Goal: Check status: Check status

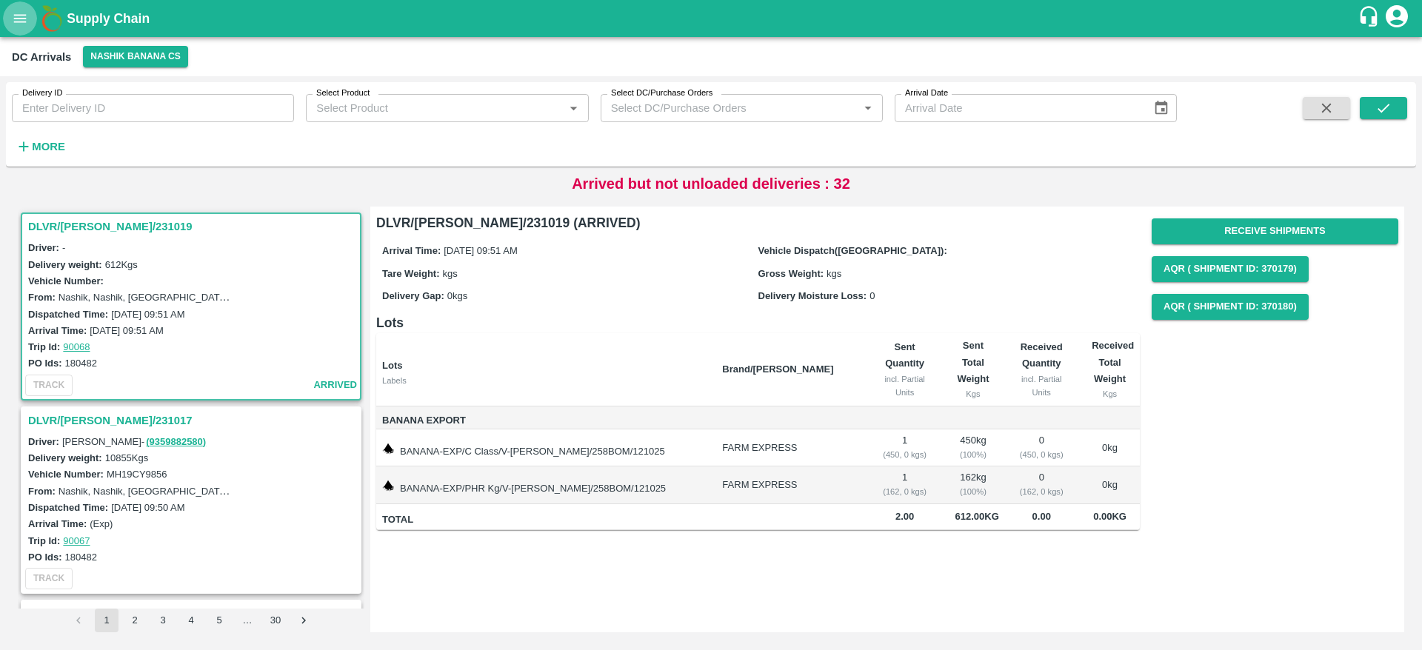
click at [11, 11] on button "open drawer" at bounding box center [20, 18] width 34 height 34
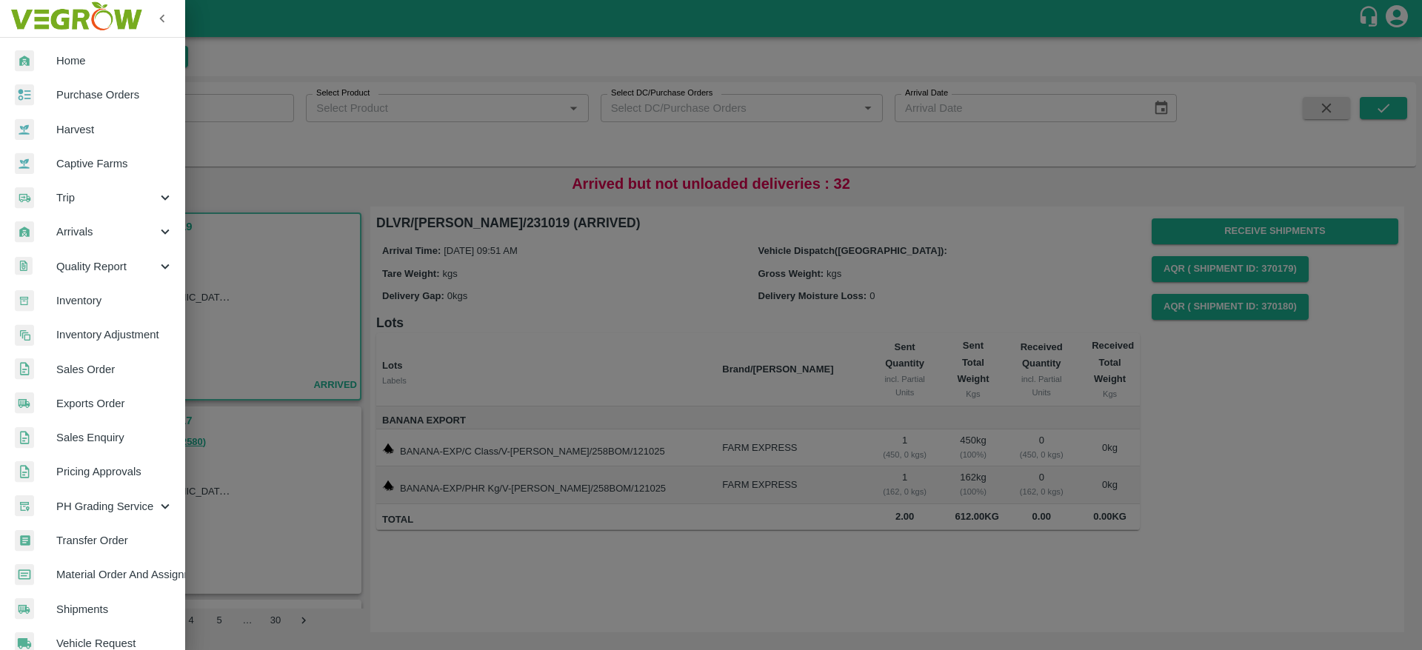
click at [100, 296] on span "Inventory" at bounding box center [114, 300] width 117 height 16
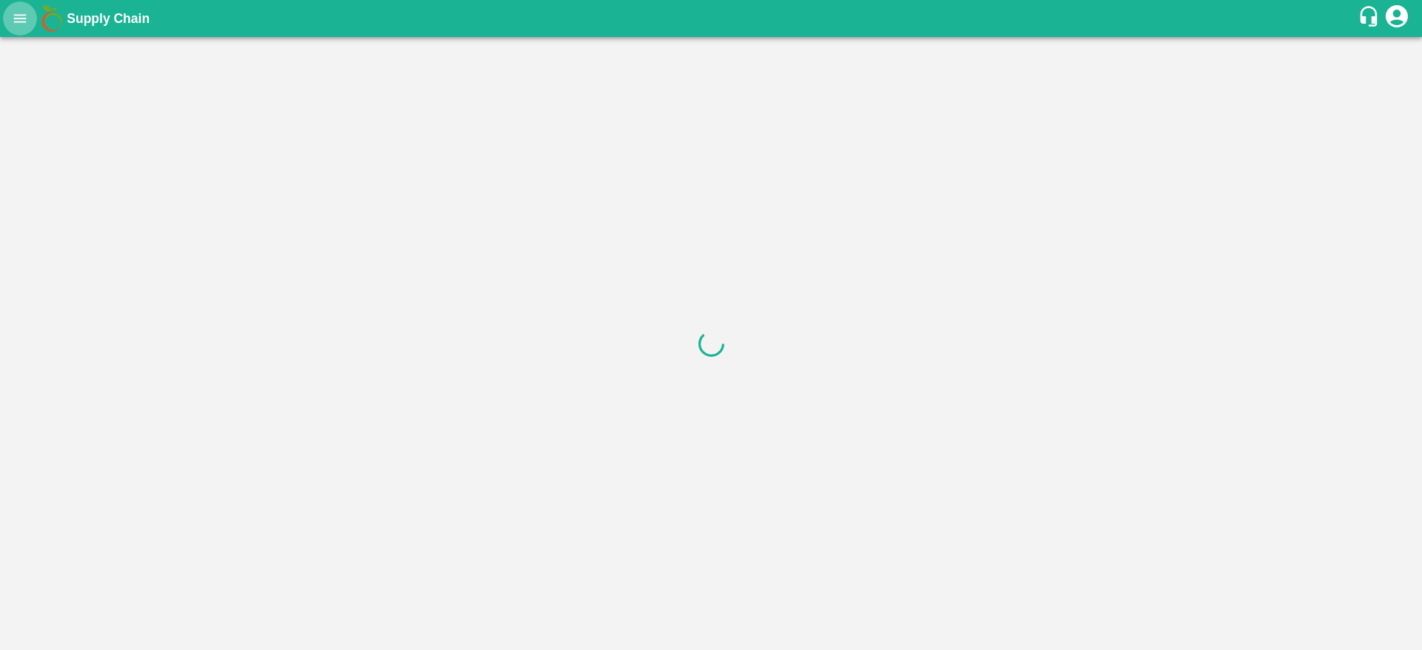
click at [16, 7] on button "open drawer" at bounding box center [20, 18] width 34 height 34
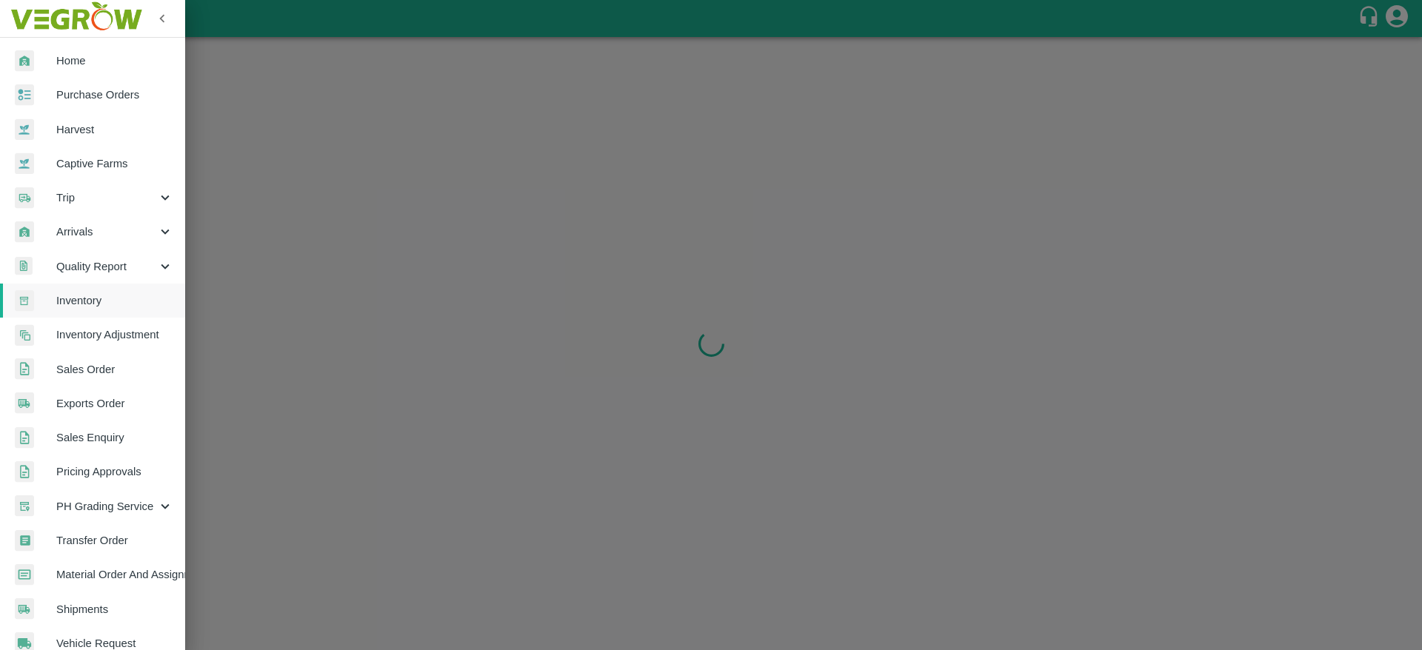
click at [84, 304] on span "Inventory" at bounding box center [114, 300] width 117 height 16
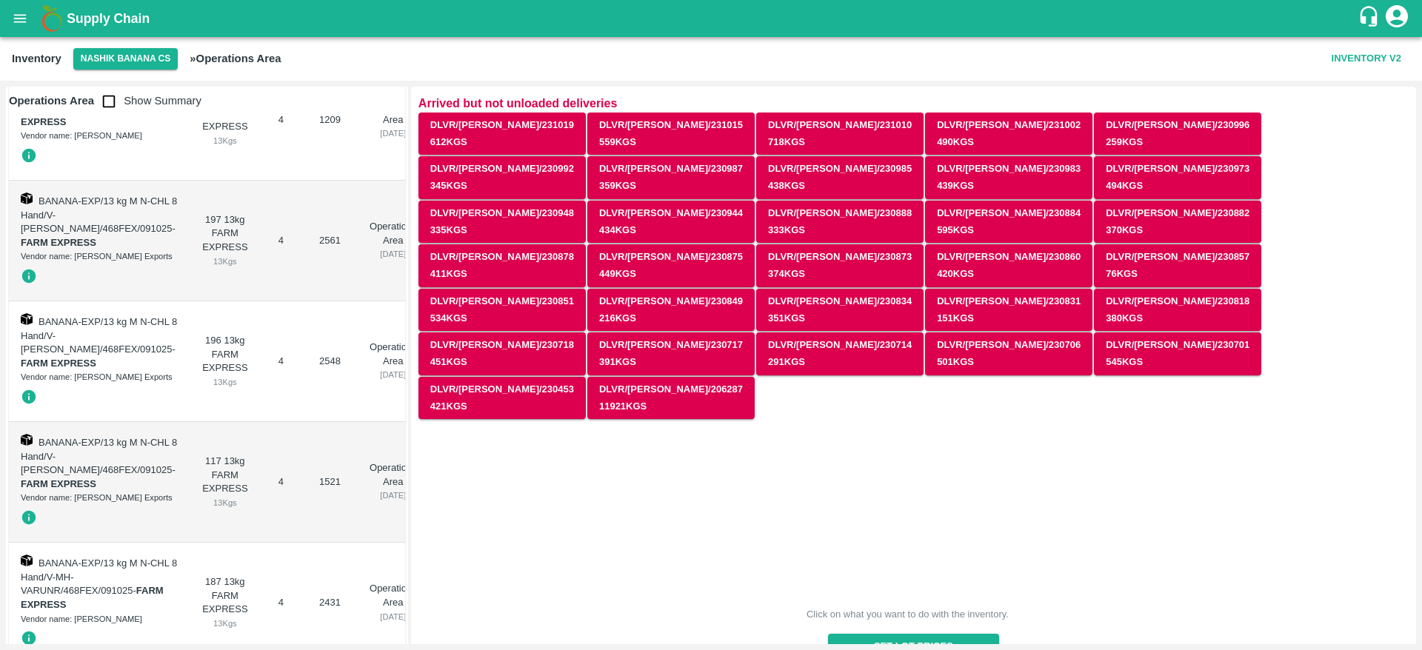
scroll to position [38585, 0]
click at [20, 18] on icon "open drawer" at bounding box center [20, 18] width 13 height 8
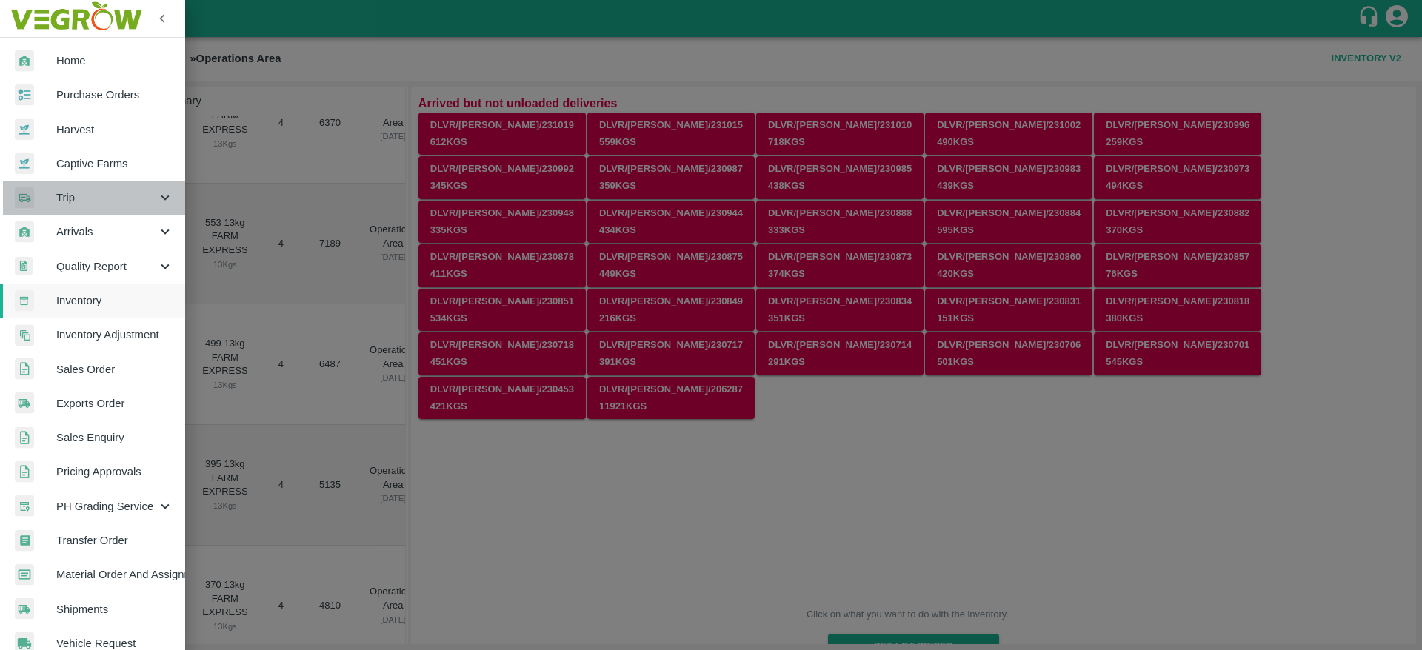
click at [103, 213] on div "Trip" at bounding box center [92, 198] width 185 height 34
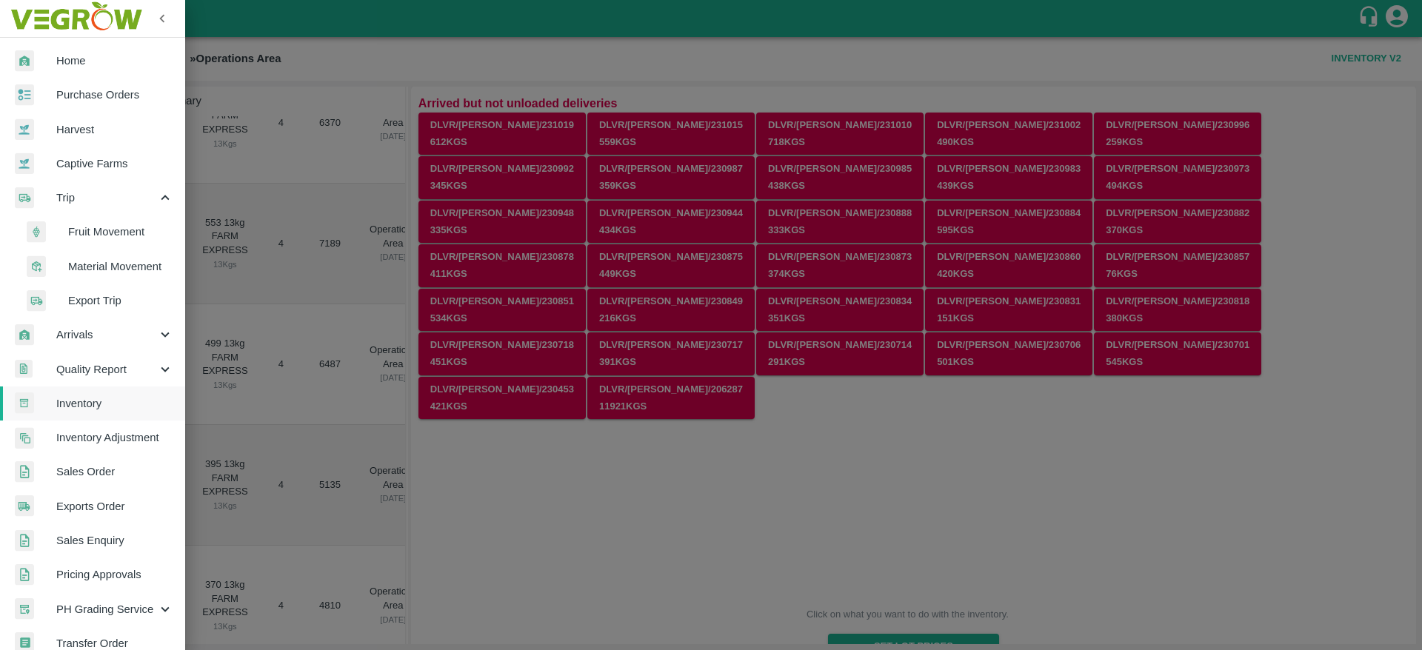
click at [105, 227] on span "Fruit Movement" at bounding box center [120, 232] width 105 height 16
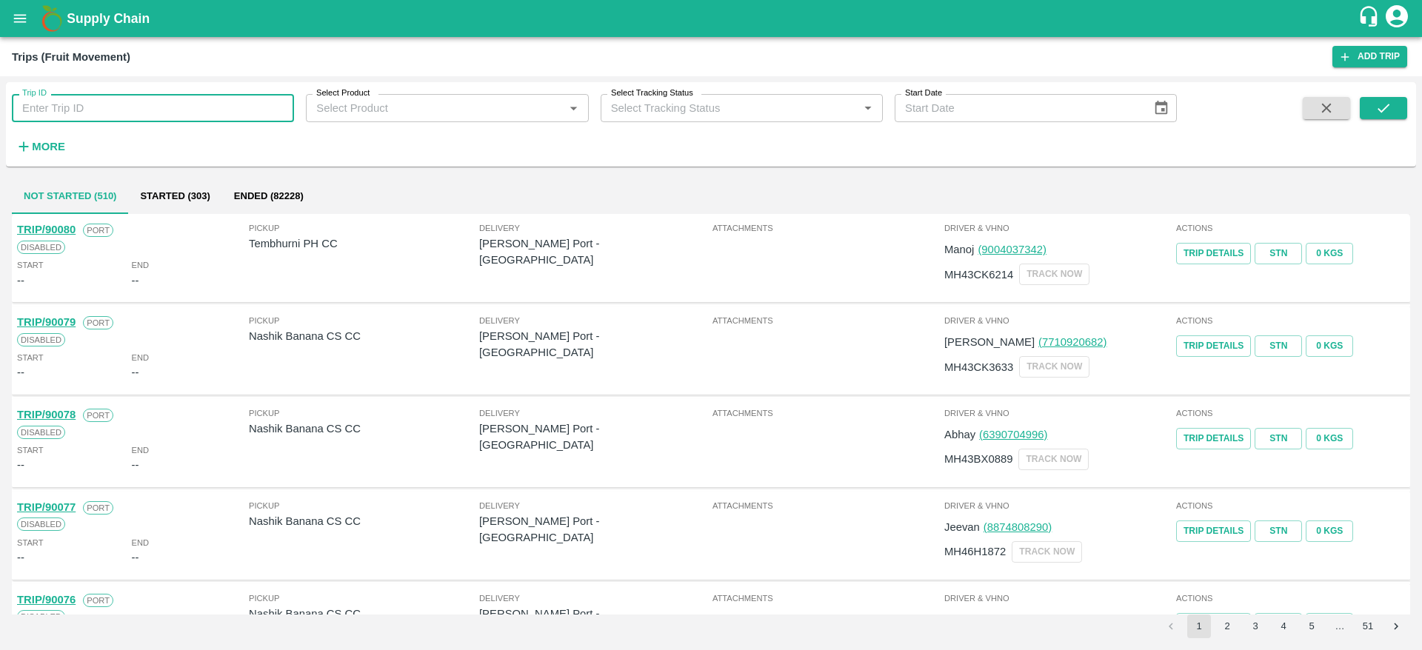
click at [135, 121] on input "Trip ID" at bounding box center [153, 108] width 282 height 28
click at [1366, 103] on button "submit" at bounding box center [1382, 108] width 47 height 22
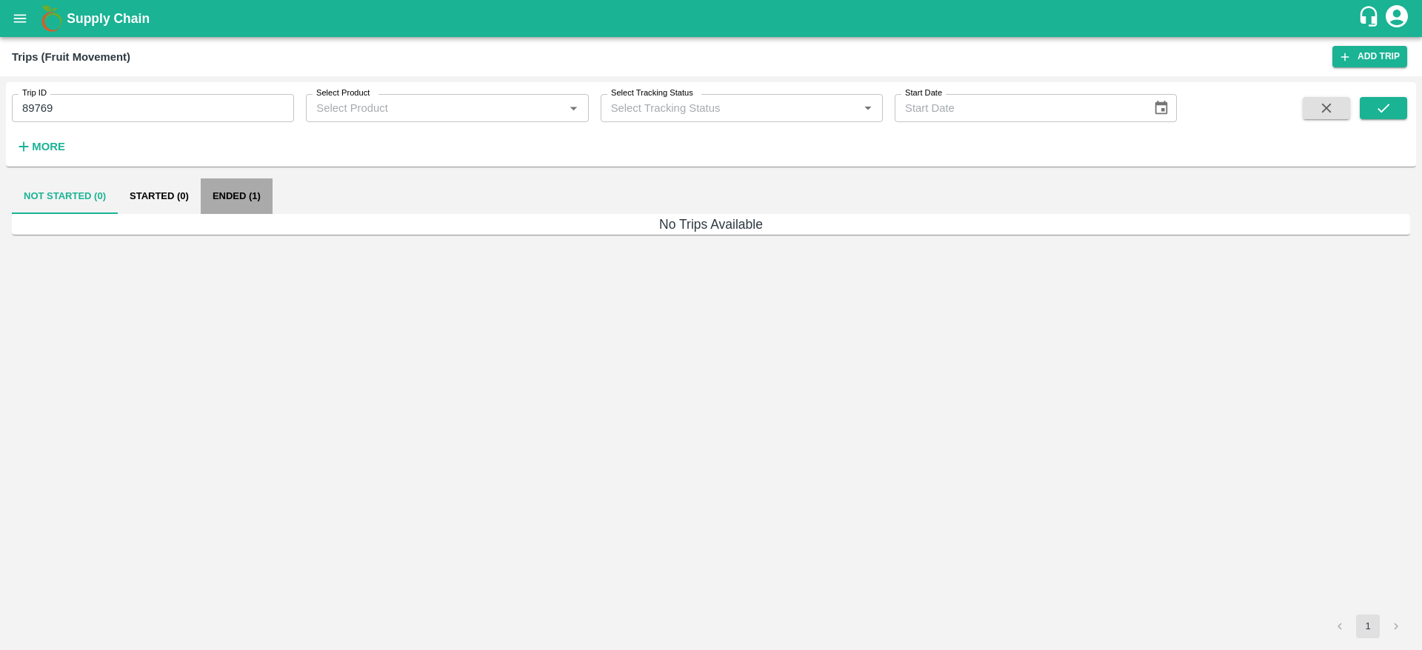
click at [222, 186] on button "Ended (1)" at bounding box center [237, 196] width 72 height 36
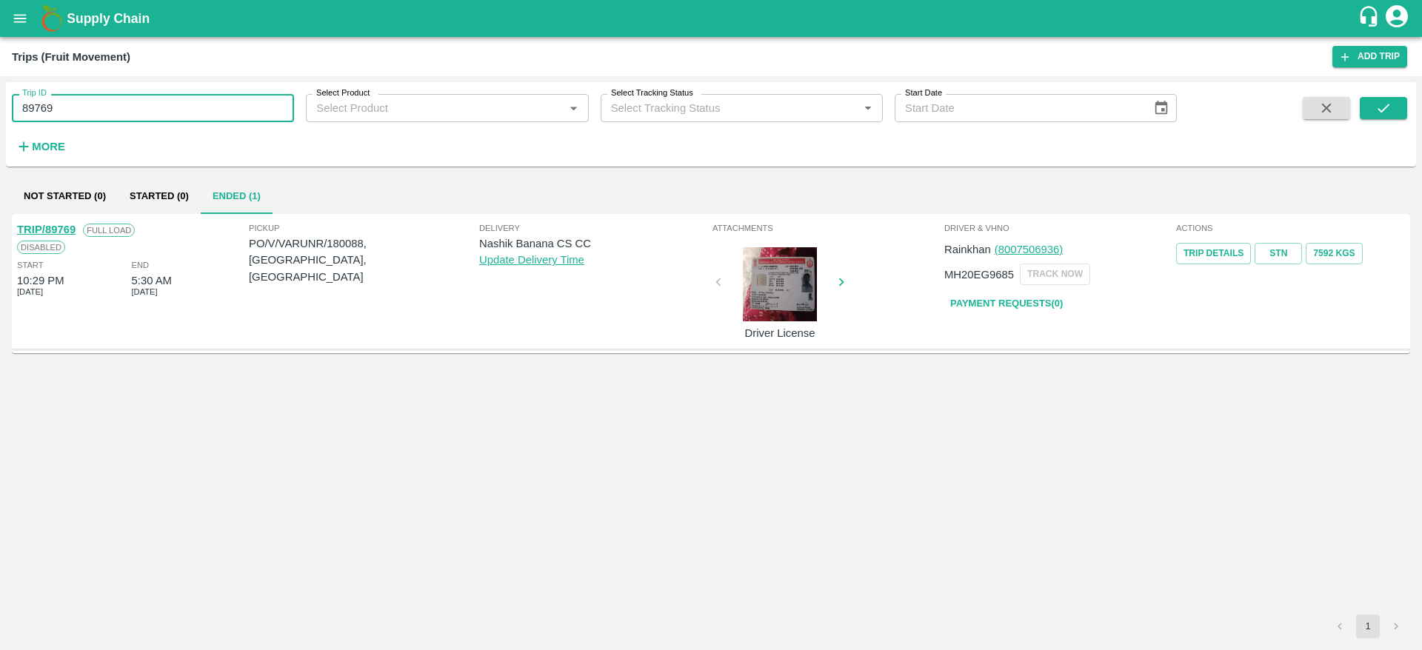
click at [204, 103] on input "89769" at bounding box center [153, 108] width 282 height 28
type input "89770"
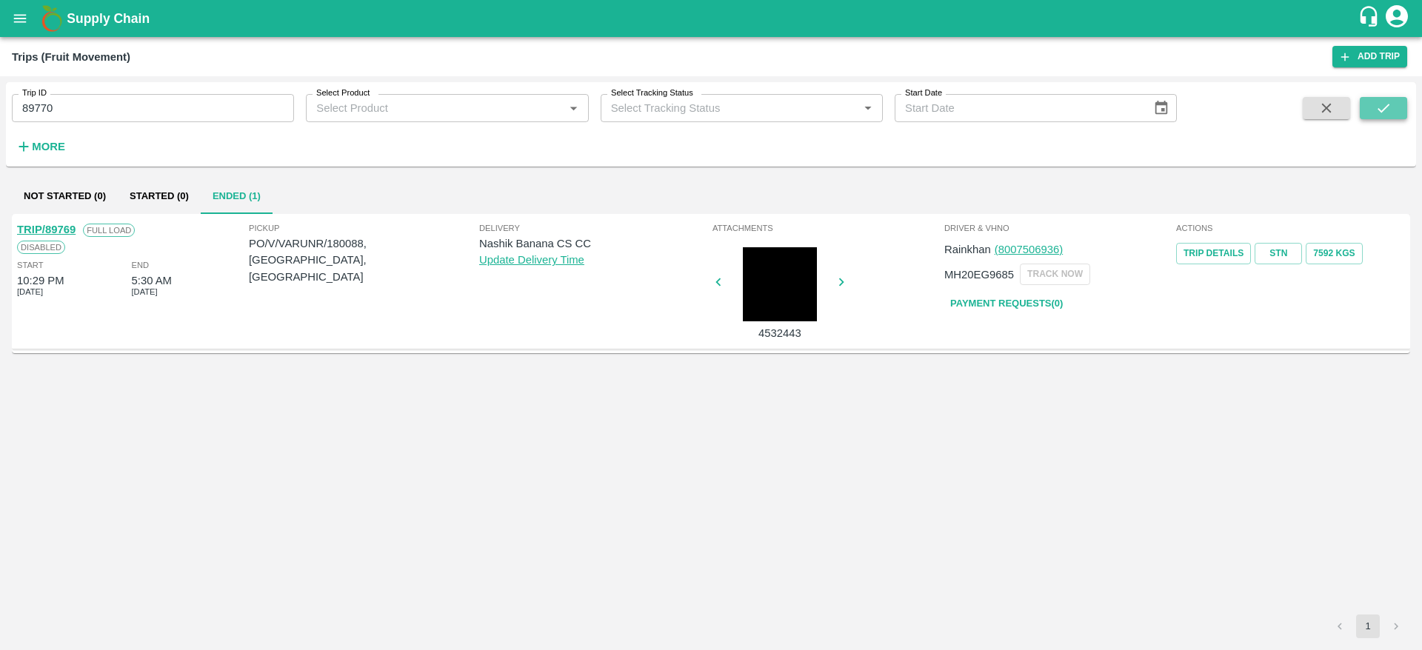
click at [1385, 107] on icon "submit" at bounding box center [1383, 108] width 12 height 9
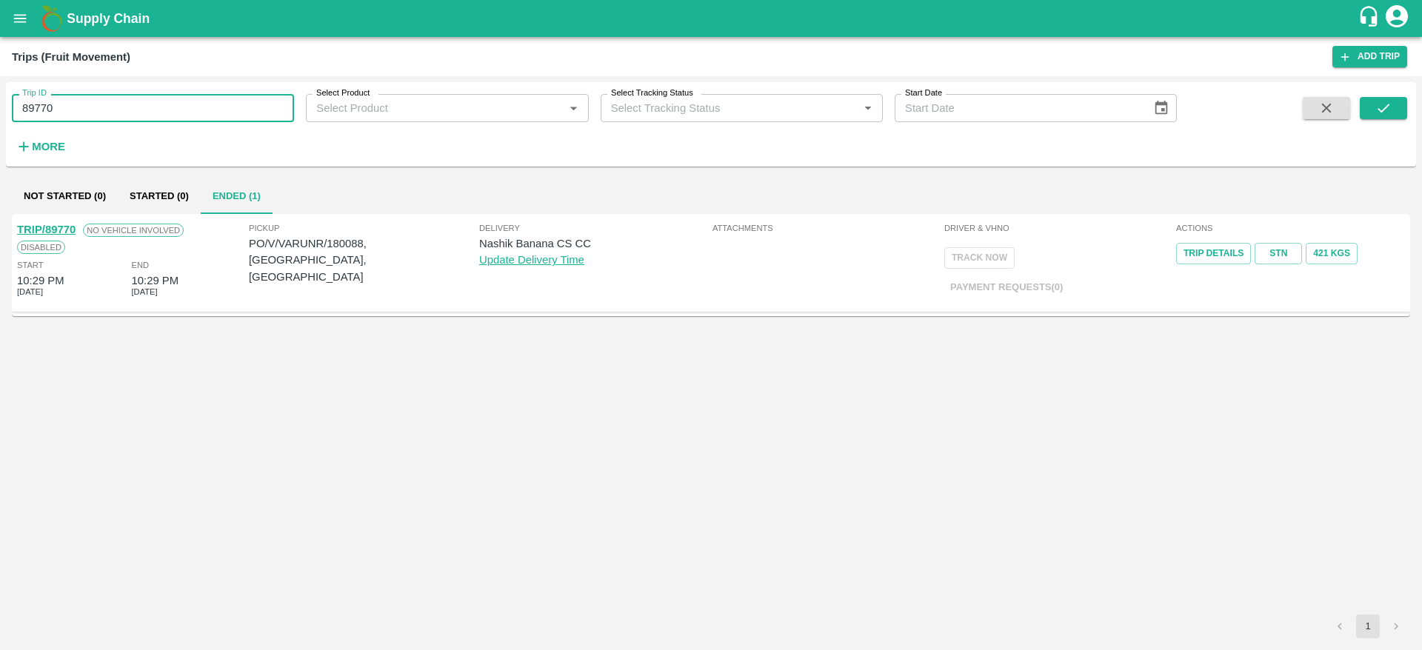
drag, startPoint x: 99, startPoint y: 106, endPoint x: 0, endPoint y: 129, distance: 101.8
click at [0, 129] on div "Trip ID 89770 Trip ID Select Product Select Product   * Select Tracking Status …" at bounding box center [711, 363] width 1422 height 574
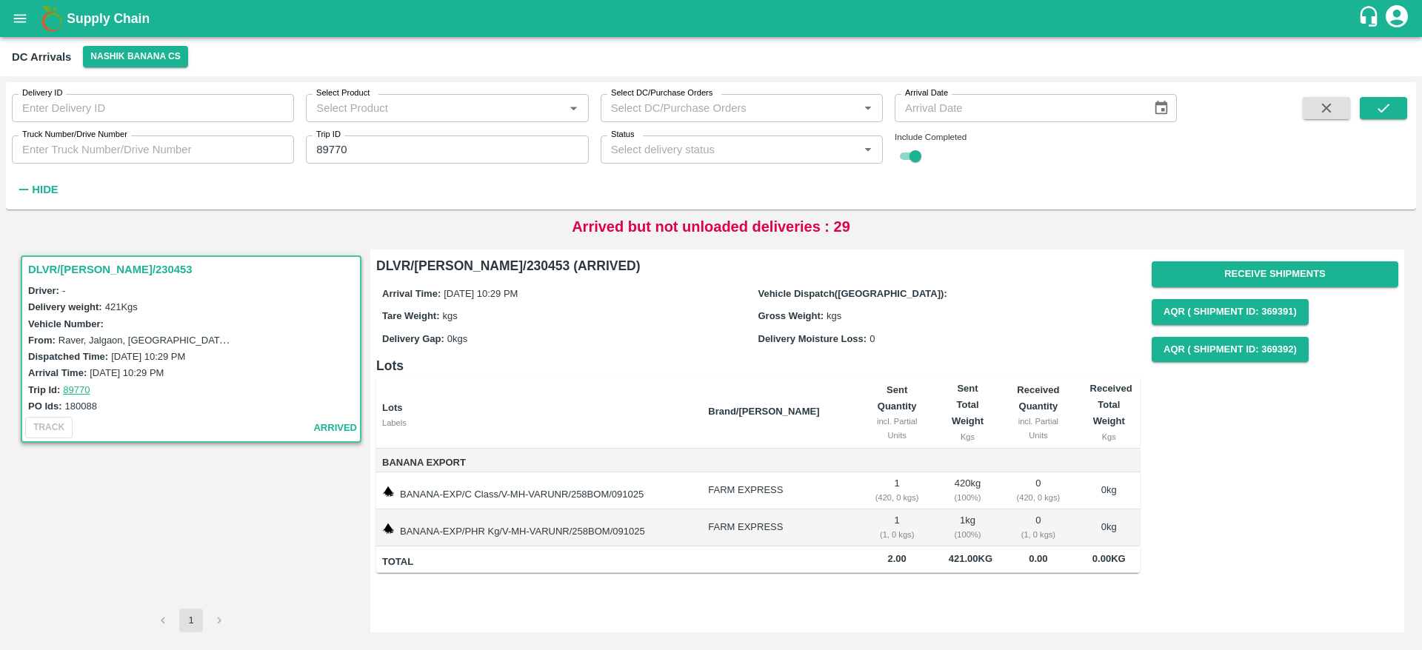
scroll to position [424, 0]
drag, startPoint x: 398, startPoint y: 495, endPoint x: 651, endPoint y: 492, distance: 253.2
click at [651, 492] on td "BANANA-EXP/C Class/V-MH-VARUNR/258BOM/091025" at bounding box center [536, 490] width 320 height 37
copy td "BANANA-EXP/C Class/V-MH-VARUNR/258BOM/091025"
click at [469, 144] on input "89770" at bounding box center [447, 150] width 282 height 28
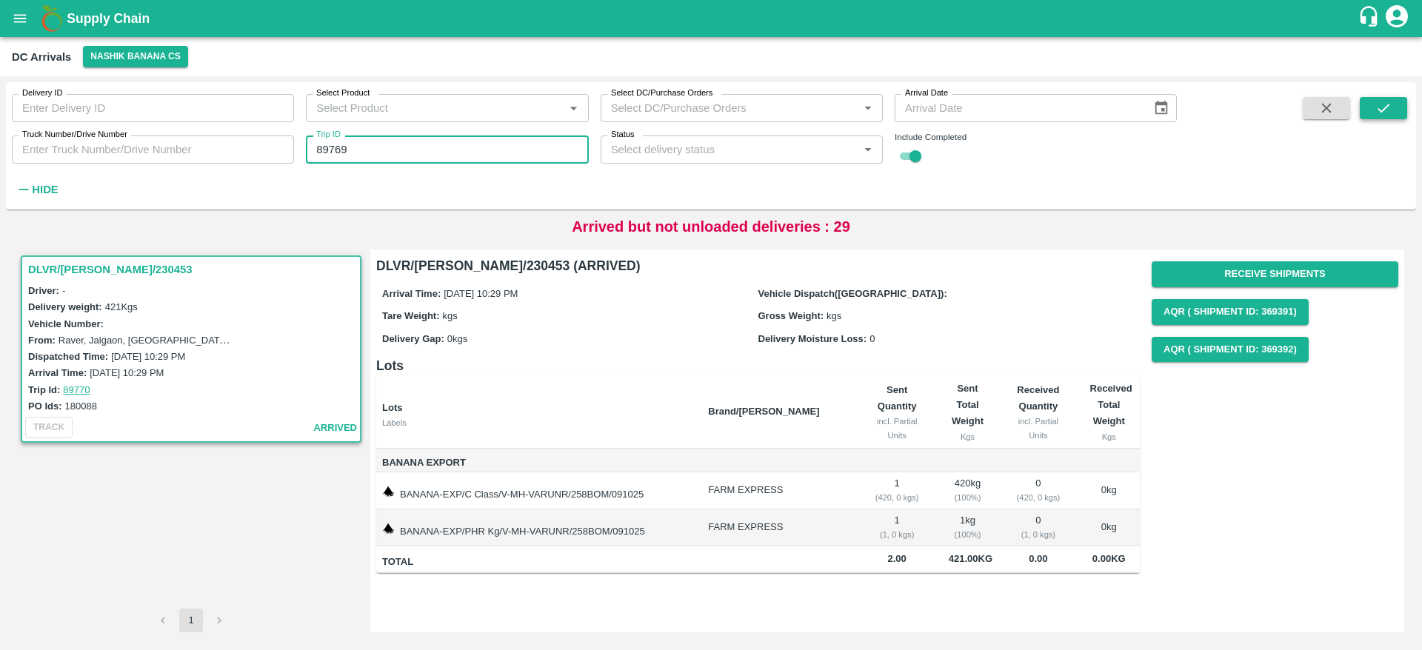
type input "89769"
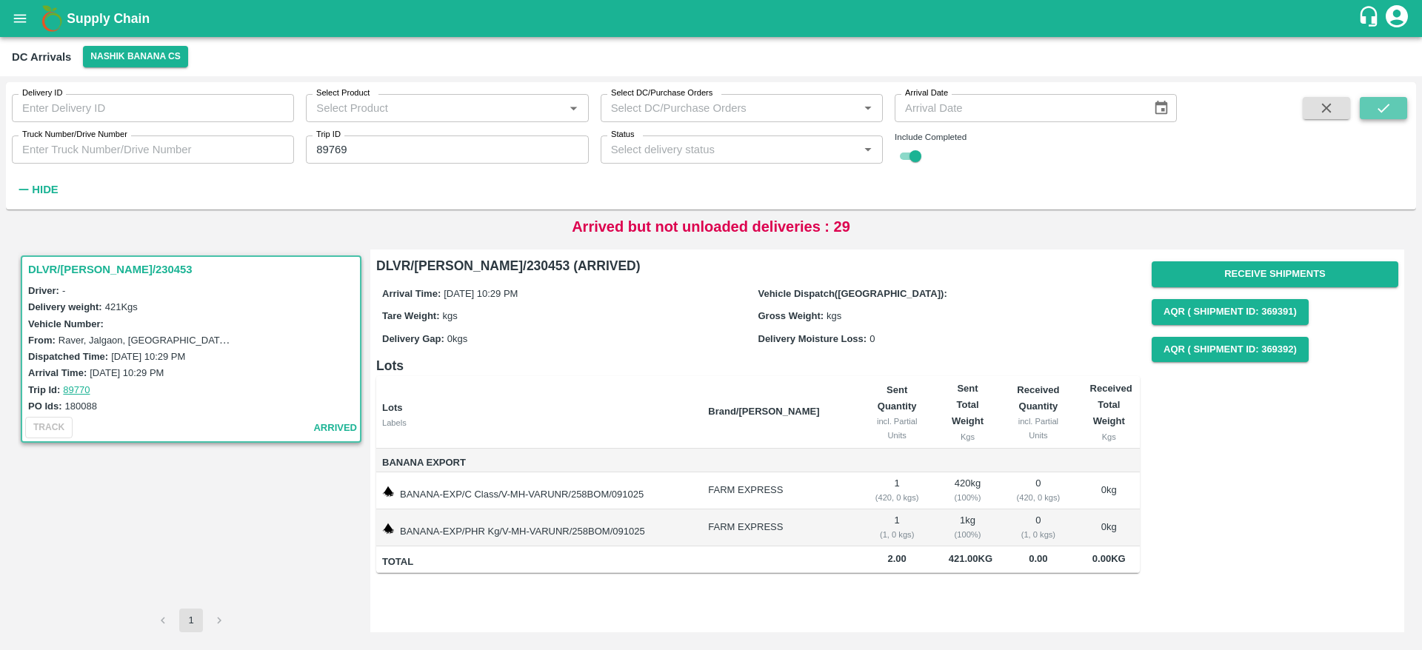
click at [1392, 116] on button "submit" at bounding box center [1382, 108] width 47 height 22
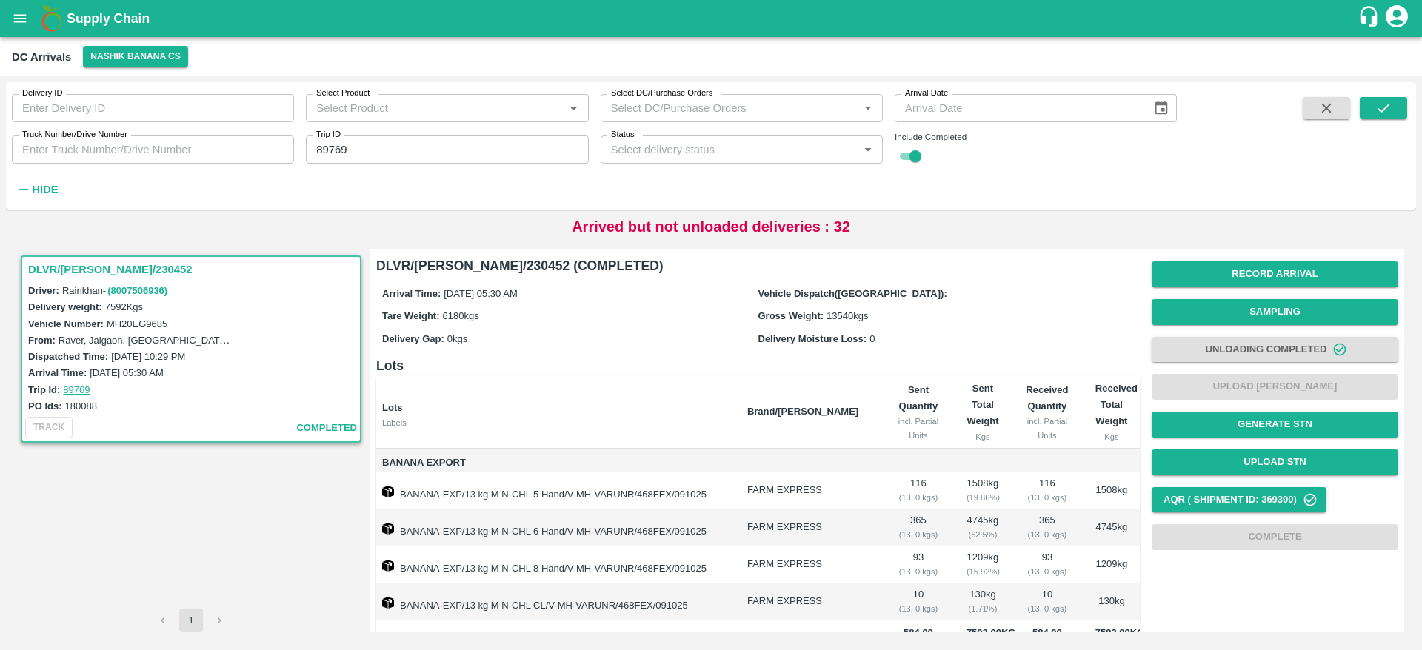
scroll to position [38, 0]
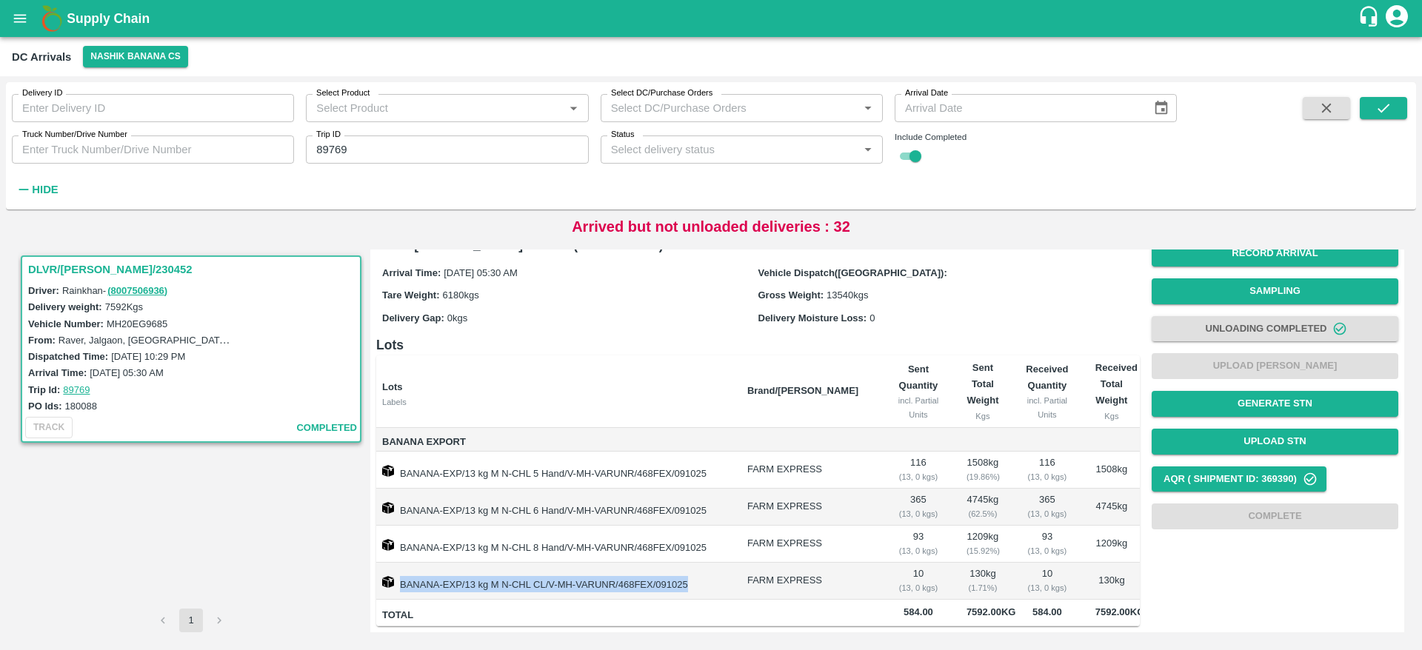
drag, startPoint x: 398, startPoint y: 564, endPoint x: 719, endPoint y: 555, distance: 320.7
click at [719, 563] on td "BANANA-EXP/13 kg M N-CHL CL/V-MH-VARUNR/468FEX/091025" at bounding box center [555, 581] width 359 height 37
copy td "BANANA-EXP/13 kg M N-CHL CL/V-MH-VARUNR/468FEX/091025"
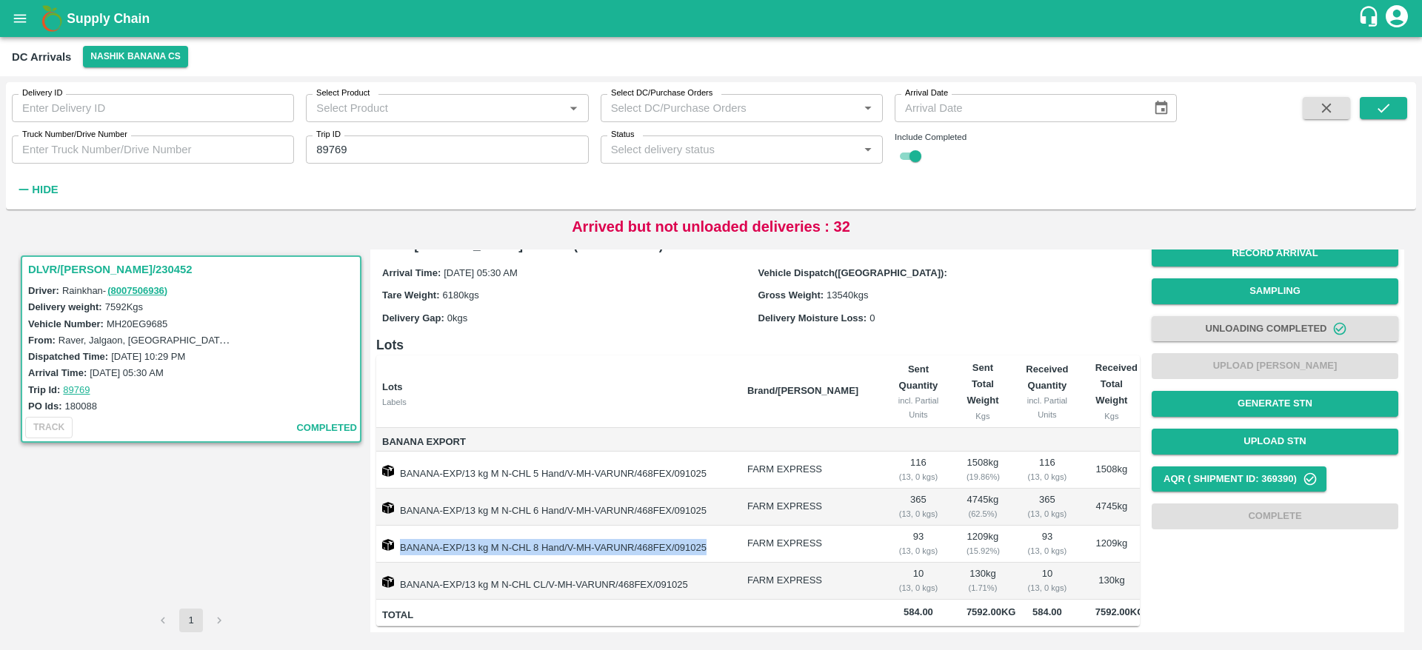
drag, startPoint x: 397, startPoint y: 531, endPoint x: 729, endPoint y: 535, distance: 332.5
click at [729, 535] on td "BANANA-EXP/13 kg M N-CHL 8 Hand/V-MH-VARUNR/468FEX/091025" at bounding box center [555, 544] width 359 height 37
copy td "BANANA-EXP/13 kg M N-CHL 8 Hand/V-MH-VARUNR/468FEX/091025"
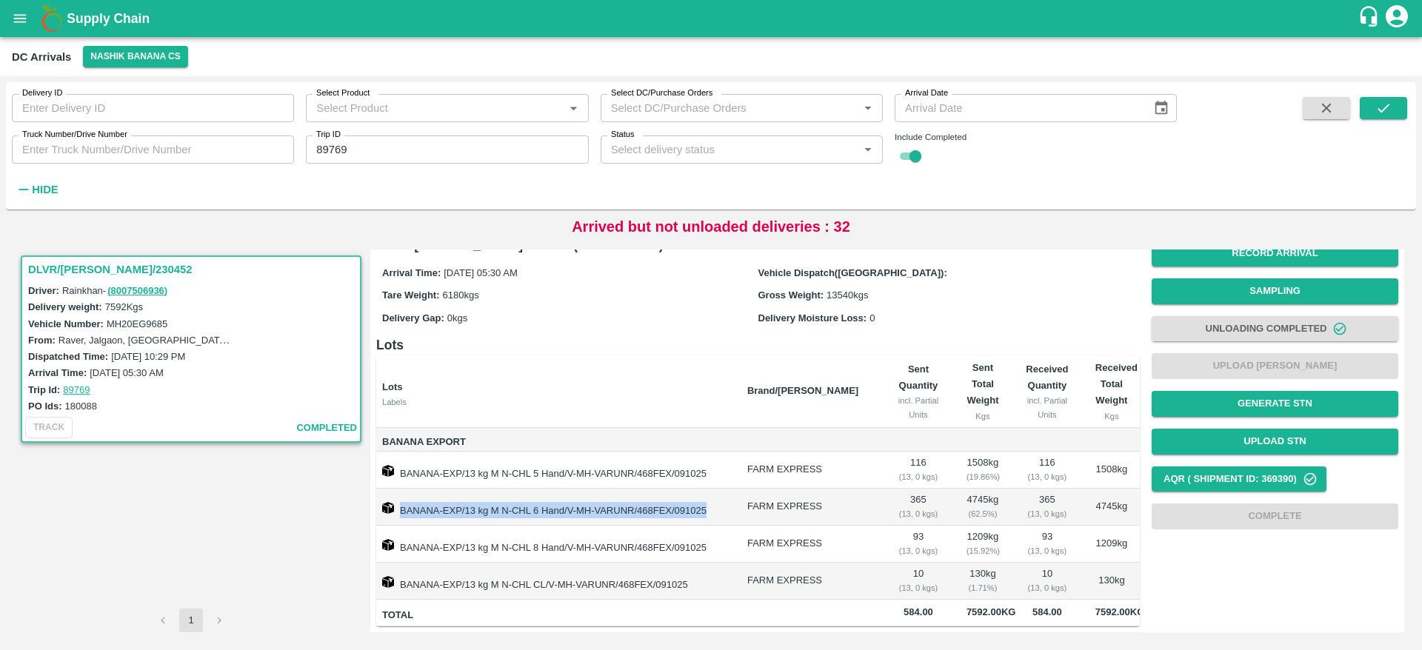
drag, startPoint x: 397, startPoint y: 489, endPoint x: 750, endPoint y: 499, distance: 353.3
click at [735, 499] on td "BANANA-EXP/13 kg M N-CHL 6 Hand/V-MH-VARUNR/468FEX/091025" at bounding box center [555, 507] width 359 height 37
copy td "BANANA-EXP/13 kg M N-CHL 6 Hand/V-MH-VARUNR/468FEX/091025"
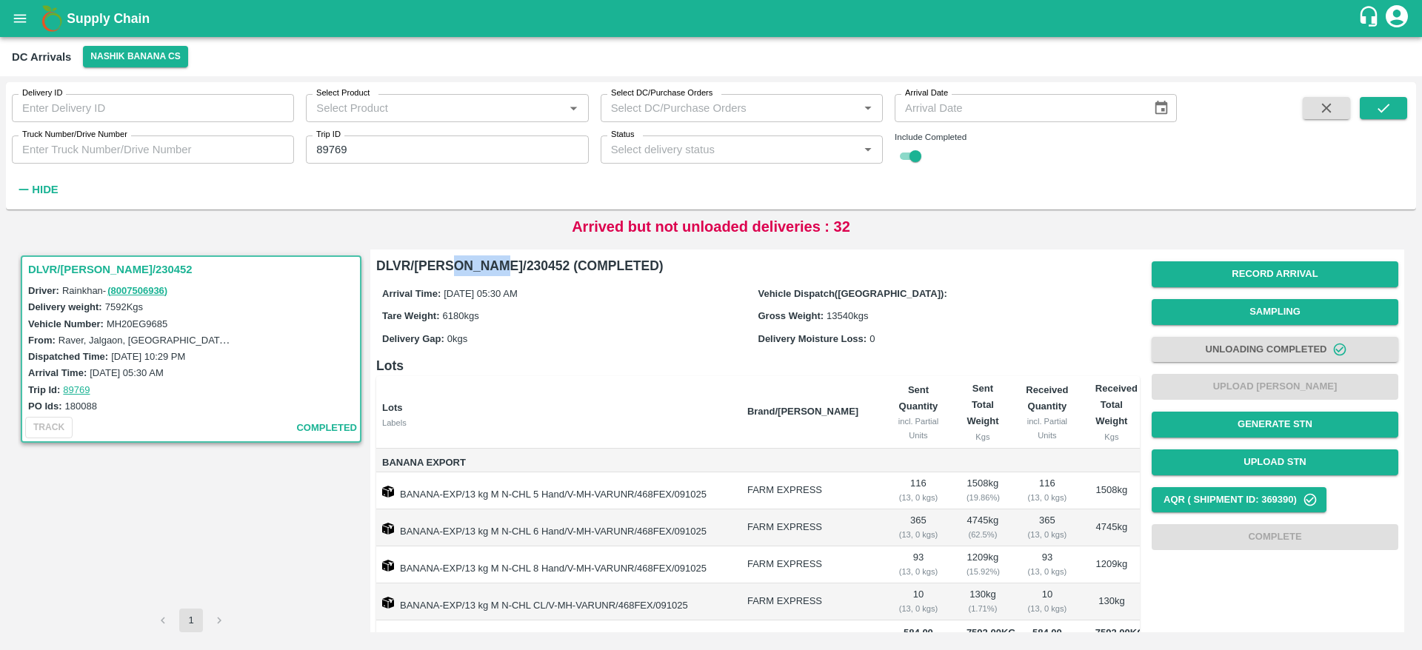
drag, startPoint x: 455, startPoint y: 264, endPoint x: 498, endPoint y: 264, distance: 42.2
click at [498, 264] on h6 "DLVR/NASH/230452 (COMPLETED)" at bounding box center [757, 265] width 763 height 21
copy h6 "230452"
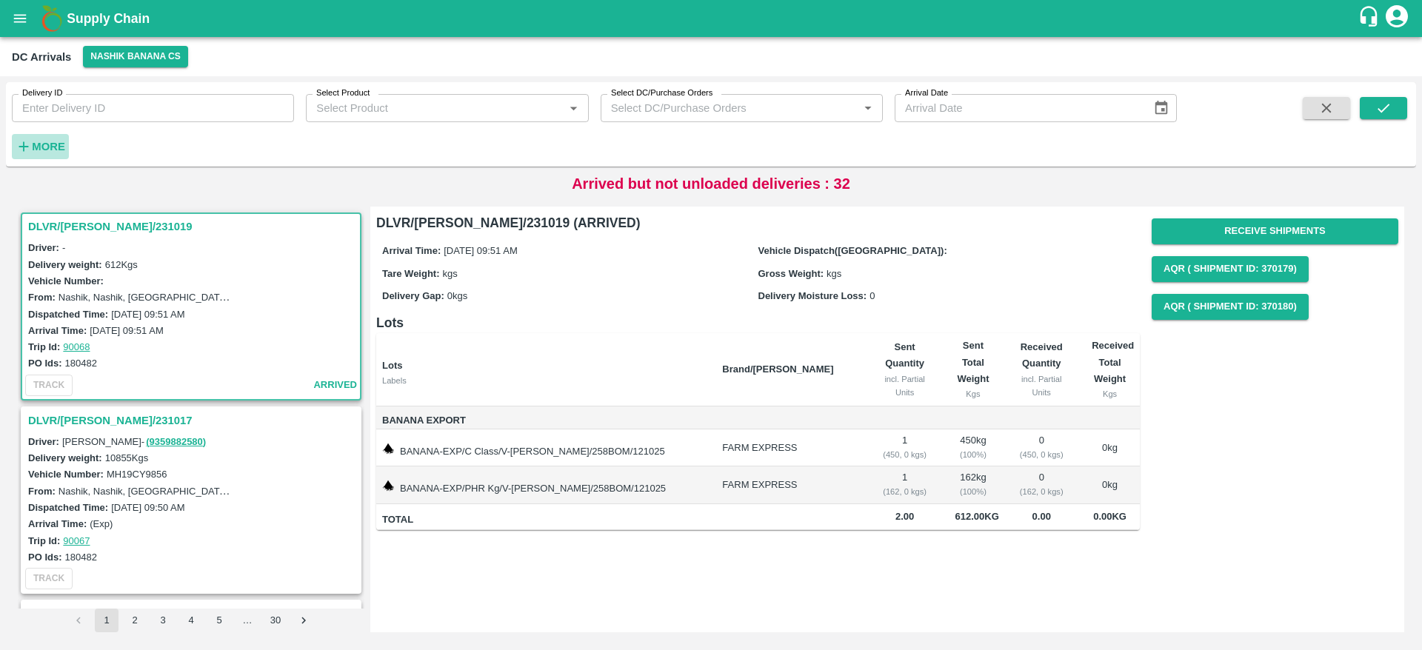
click at [40, 145] on strong "More" at bounding box center [48, 147] width 33 height 12
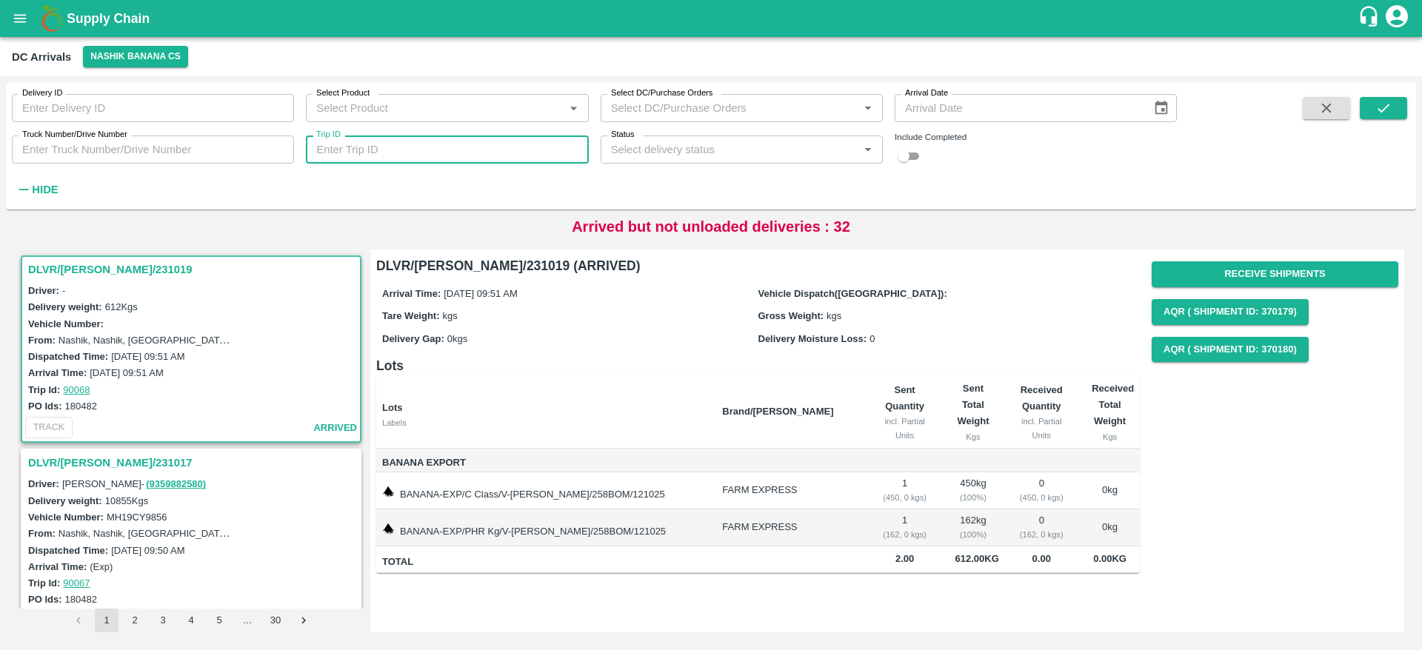
click at [438, 153] on input "Trip ID" at bounding box center [447, 150] width 282 height 28
click at [1375, 111] on icon "submit" at bounding box center [1383, 108] width 16 height 16
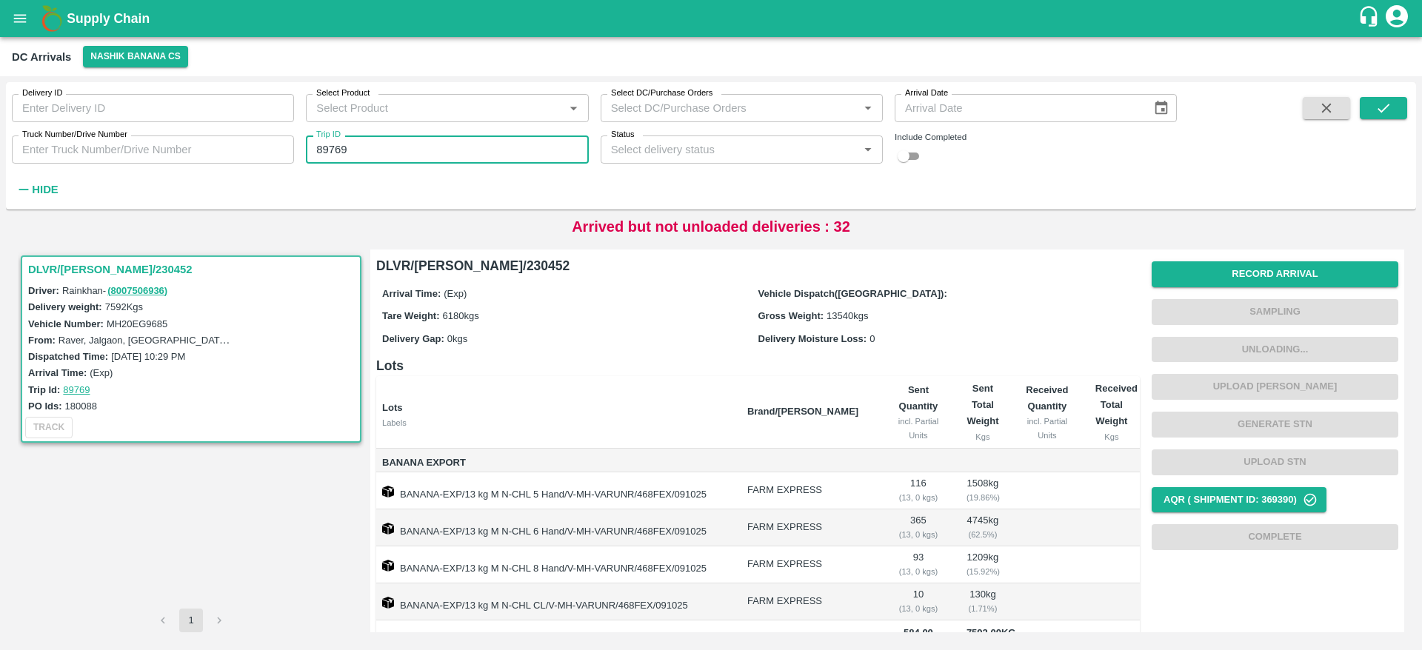
click at [435, 150] on input "89769" at bounding box center [447, 150] width 282 height 28
type input "89770"
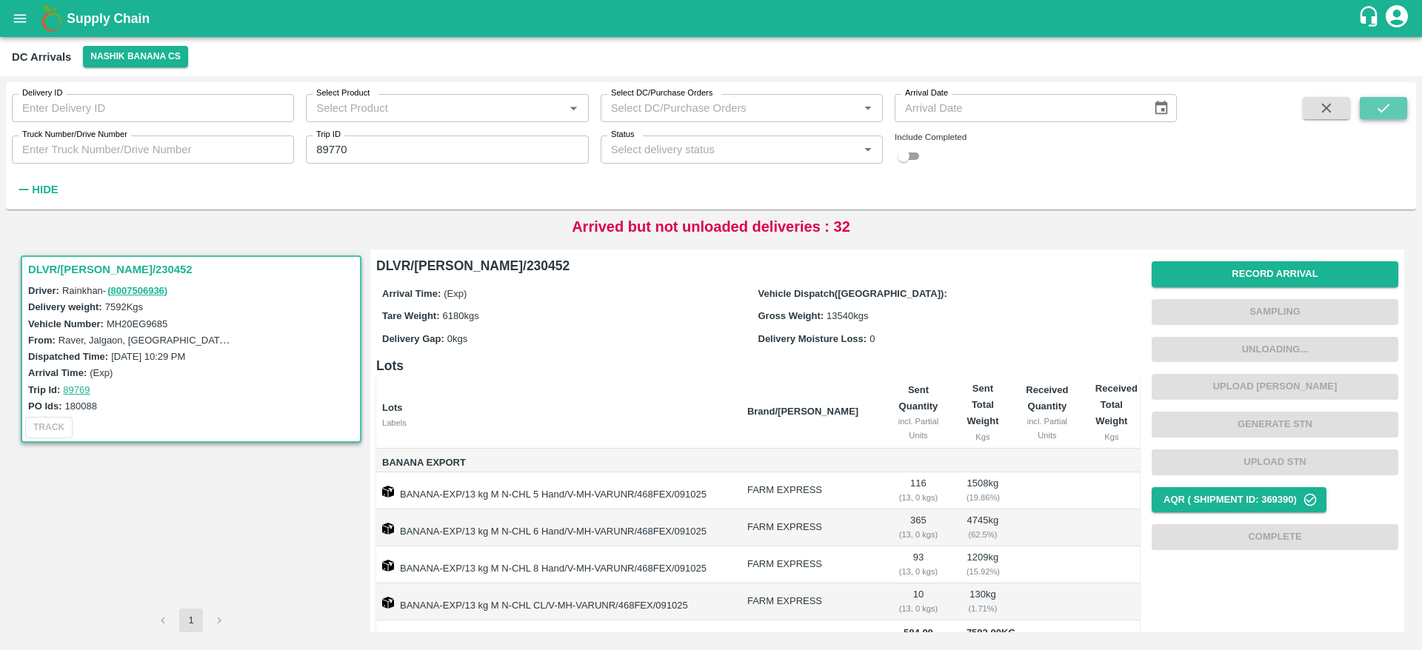
click at [1404, 110] on button "submit" at bounding box center [1382, 108] width 47 height 22
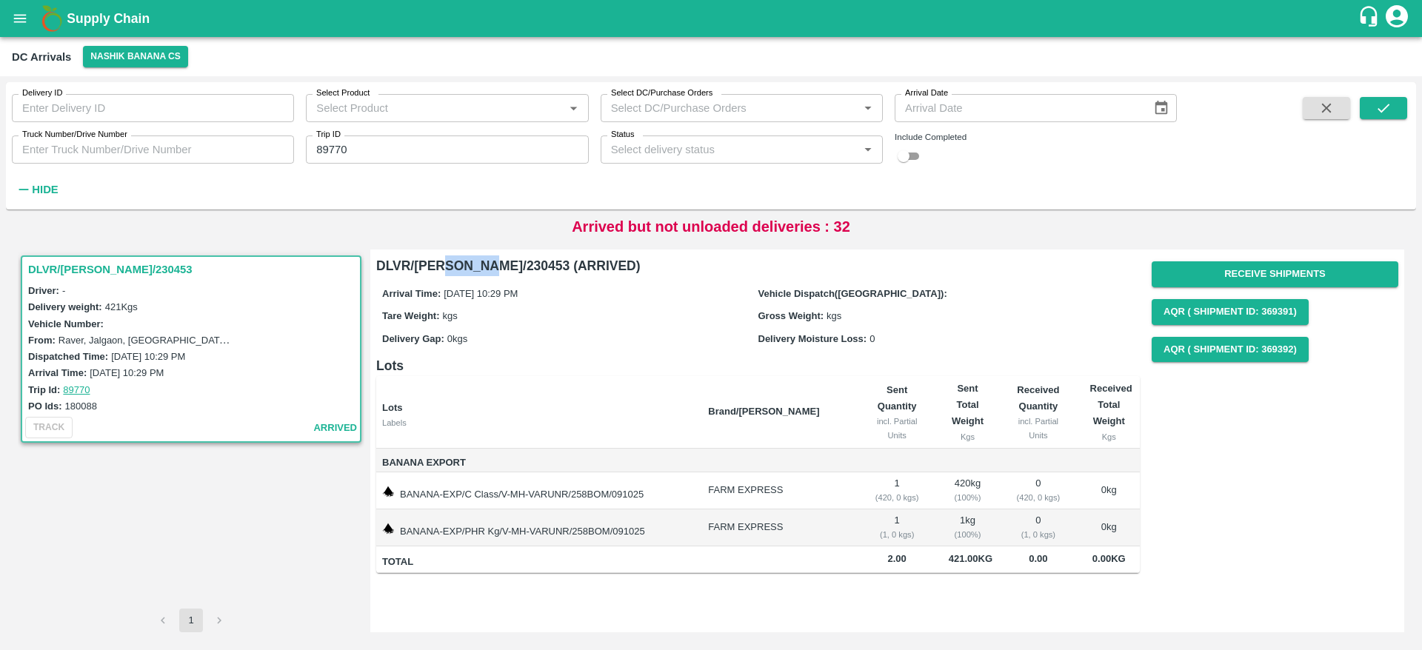
drag, startPoint x: 452, startPoint y: 264, endPoint x: 489, endPoint y: 265, distance: 36.3
click at [489, 265] on h6 "DLVR/NASH/230453 (ARRIVED)" at bounding box center [757, 265] width 763 height 21
drag, startPoint x: 455, startPoint y: 266, endPoint x: 498, endPoint y: 264, distance: 43.0
click at [498, 264] on h6 "DLVR/NASH/230453 (ARRIVED)" at bounding box center [757, 265] width 763 height 21
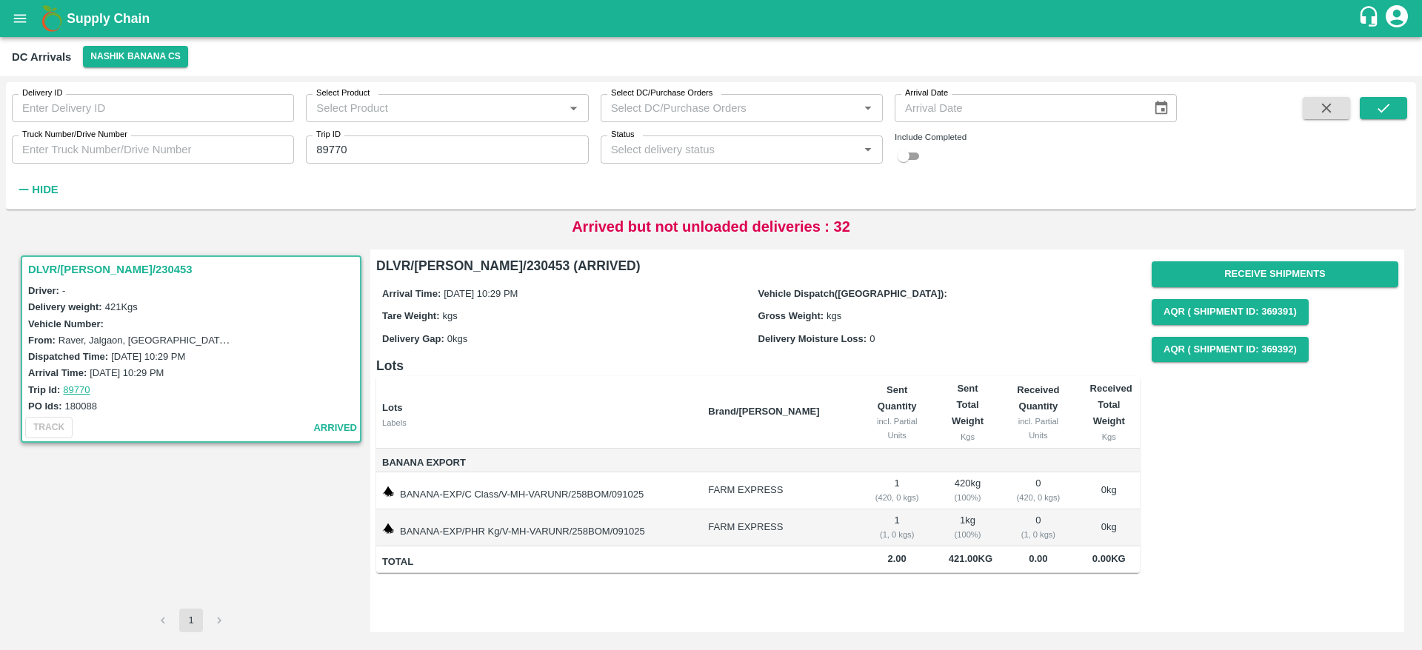
click at [498, 264] on h6 "DLVR/NASH/230453 (ARRIVED)" at bounding box center [757, 265] width 763 height 21
drag, startPoint x: 498, startPoint y: 264, endPoint x: 458, endPoint y: 267, distance: 39.3
click at [458, 267] on h6 "DLVR/NASH/230453 (ARRIVED)" at bounding box center [757, 265] width 763 height 21
